Goal: Task Accomplishment & Management: Manage account settings

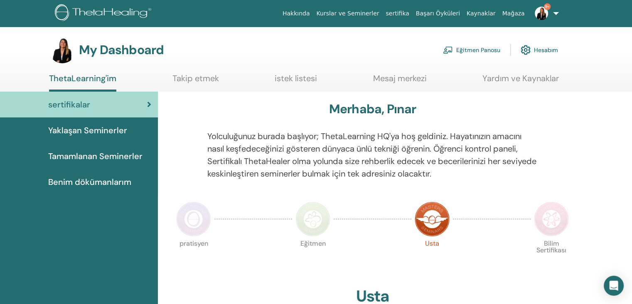
click at [487, 49] on link "Eğitmen Panosu" at bounding box center [471, 50] width 57 height 18
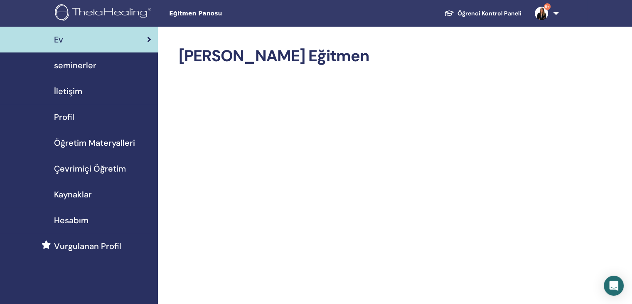
click at [62, 63] on span "seminerler" at bounding box center [75, 65] width 42 height 12
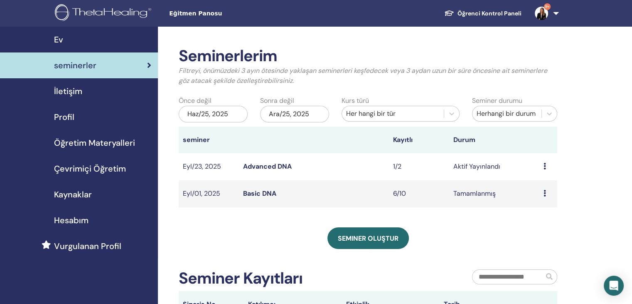
click at [253, 193] on link "Basic DNA" at bounding box center [259, 193] width 33 height 9
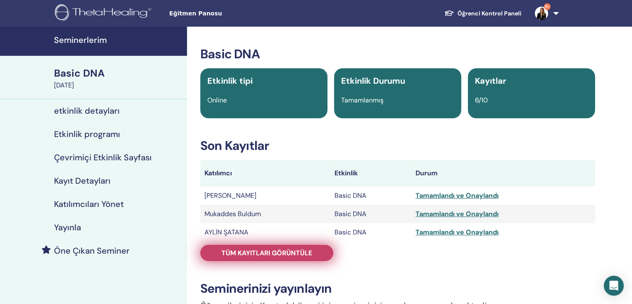
click at [272, 254] on span "Tüm kayıtları görüntüle" at bounding box center [267, 252] width 91 height 9
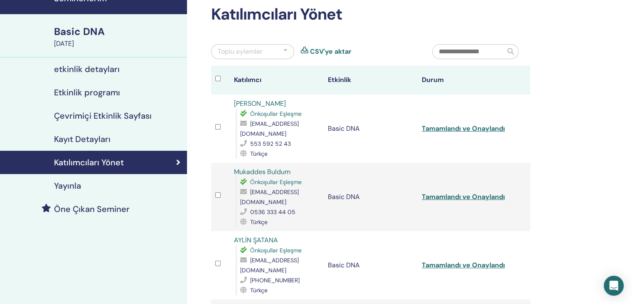
scroll to position [83, 0]
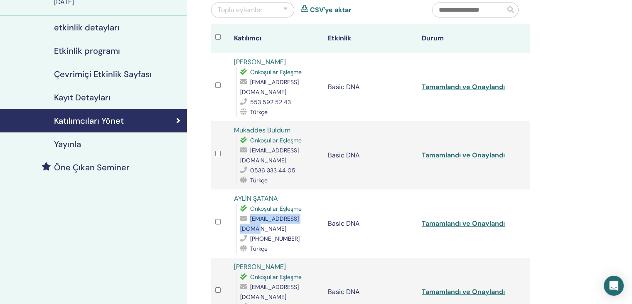
drag, startPoint x: 251, startPoint y: 217, endPoint x: 312, endPoint y: 217, distance: 61.5
click at [299, 217] on span "aylinsatana@gmail.com" at bounding box center [269, 223] width 59 height 17
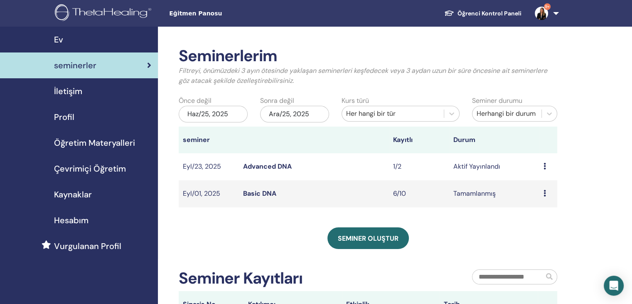
click at [590, 218] on div "Seminerlerim Filtreyi, önümüzdeki 3 ayın ötesinde yaklaşan seminerleri keşfedec…" at bounding box center [395, 244] width 474 height 434
click at [271, 168] on link "Advanced DNA" at bounding box center [267, 166] width 49 height 9
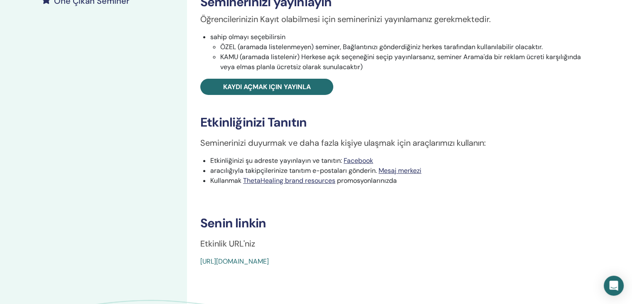
scroll to position [208, 0]
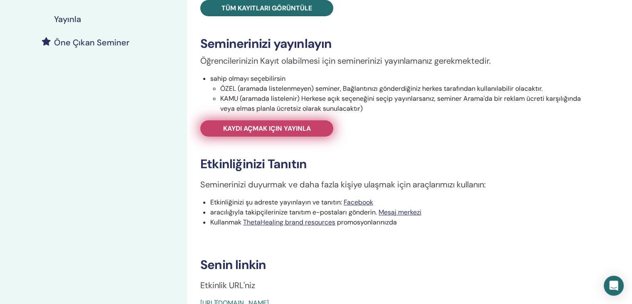
click at [294, 127] on span "Kaydı açmak için yayınla" at bounding box center [267, 128] width 88 height 9
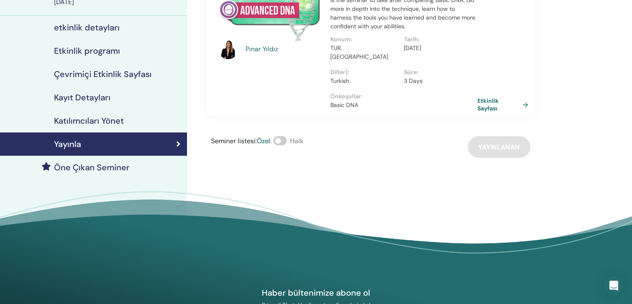
scroll to position [42, 0]
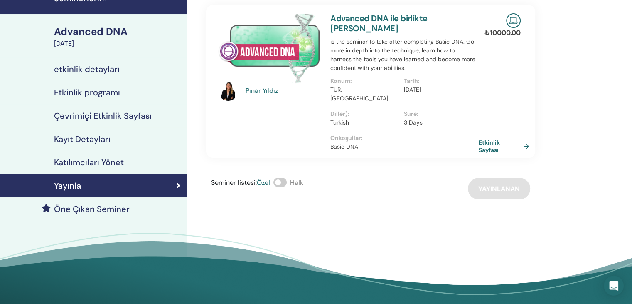
click at [491, 138] on link "Etkinlik Sayfası" at bounding box center [506, 145] width 54 height 15
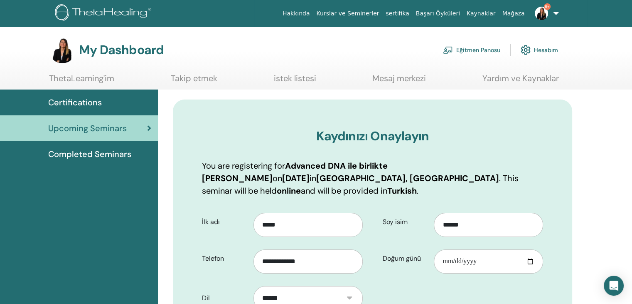
click at [471, 50] on link "Eğitmen Panosu" at bounding box center [471, 50] width 57 height 18
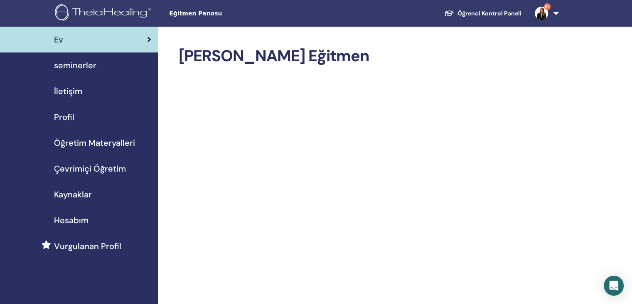
click at [74, 62] on span "seminerler" at bounding box center [75, 65] width 42 height 12
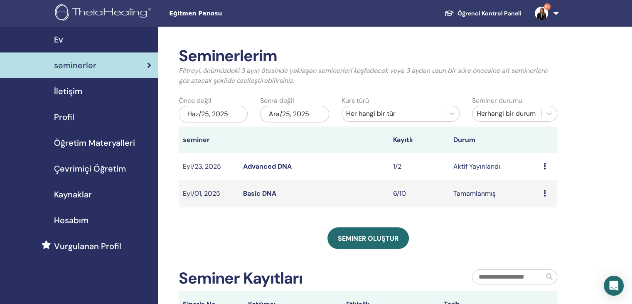
click at [546, 166] on div "Ön izleme Düzenlemek katılımcılar İptal" at bounding box center [549, 166] width 10 height 10
click at [546, 197] on link "katılımcılar" at bounding box center [542, 197] width 34 height 9
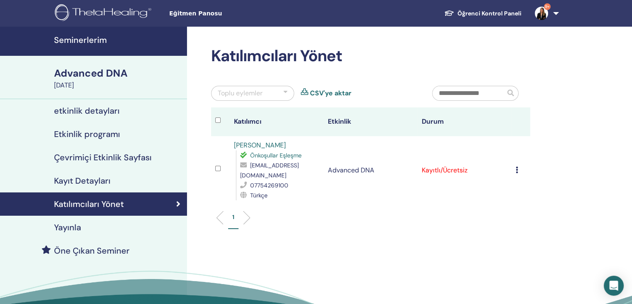
click at [536, 143] on div "Katılımcıları Yönet Toplu eylemler CSV'ye aktar Katılımcı Etkinlik Durum Seda A…" at bounding box center [398, 190] width 422 height 327
